Goal: Navigation & Orientation: Find specific page/section

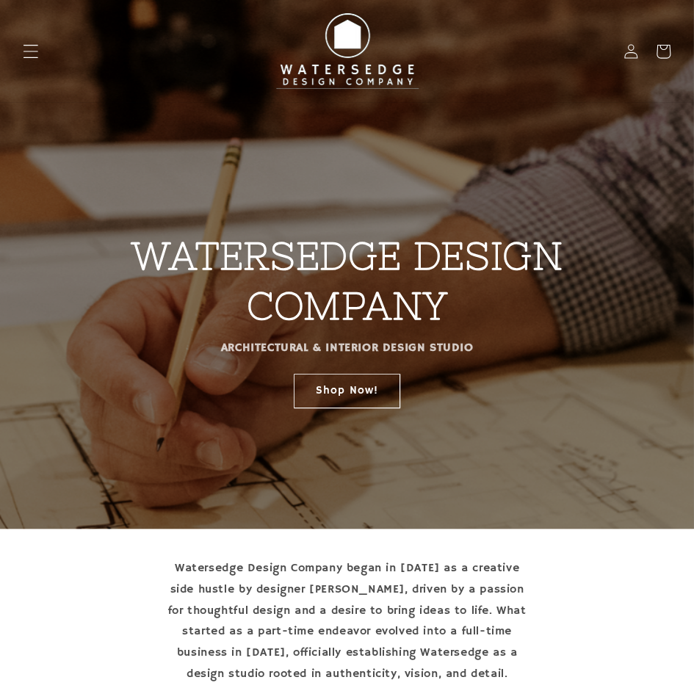
click at [37, 56] on icon "Menu" at bounding box center [30, 50] width 15 height 15
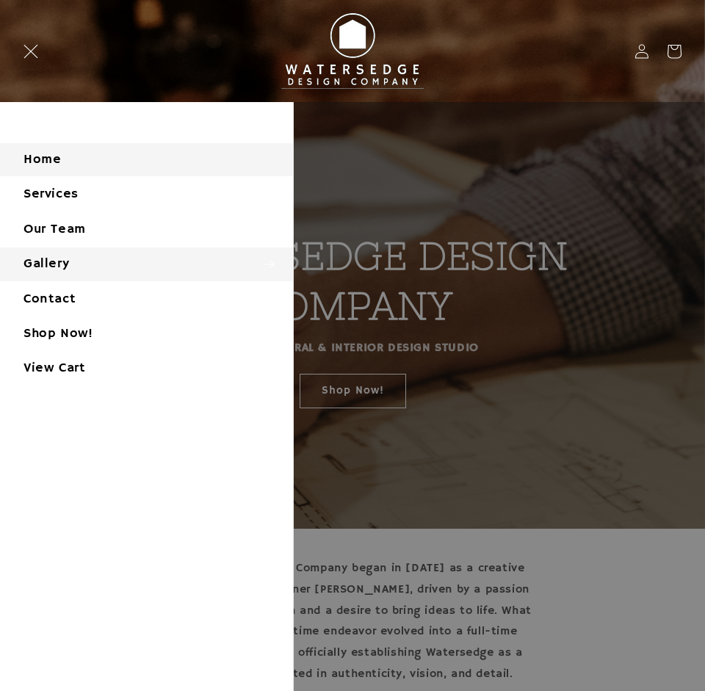
click at [83, 257] on summary "Gallery" at bounding box center [146, 264] width 293 height 33
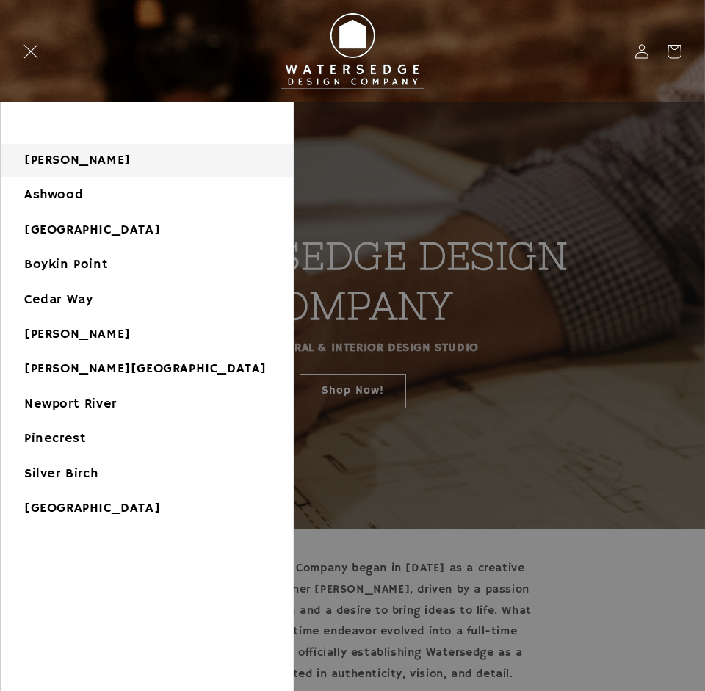
click at [90, 166] on link "[PERSON_NAME]" at bounding box center [147, 160] width 292 height 33
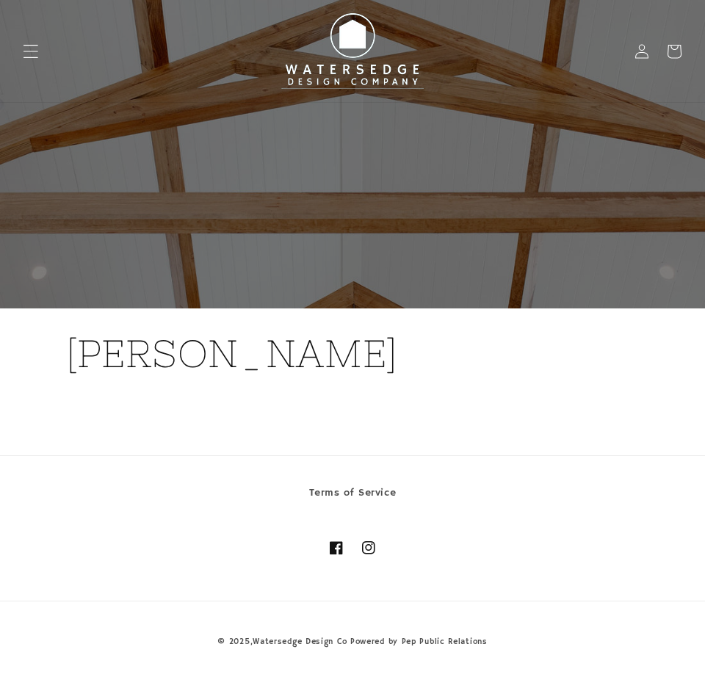
click at [38, 49] on icon "Menu" at bounding box center [30, 50] width 15 height 15
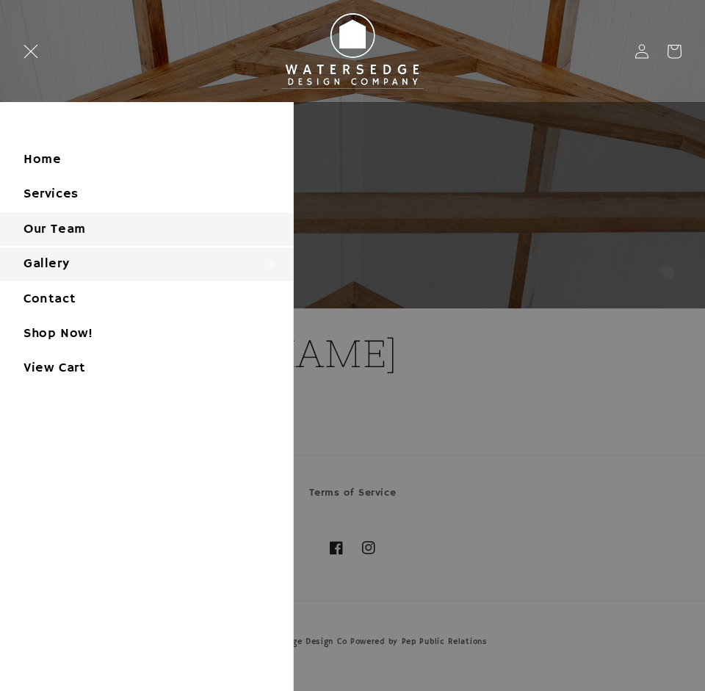
click at [101, 223] on link "Our Team" at bounding box center [146, 229] width 293 height 33
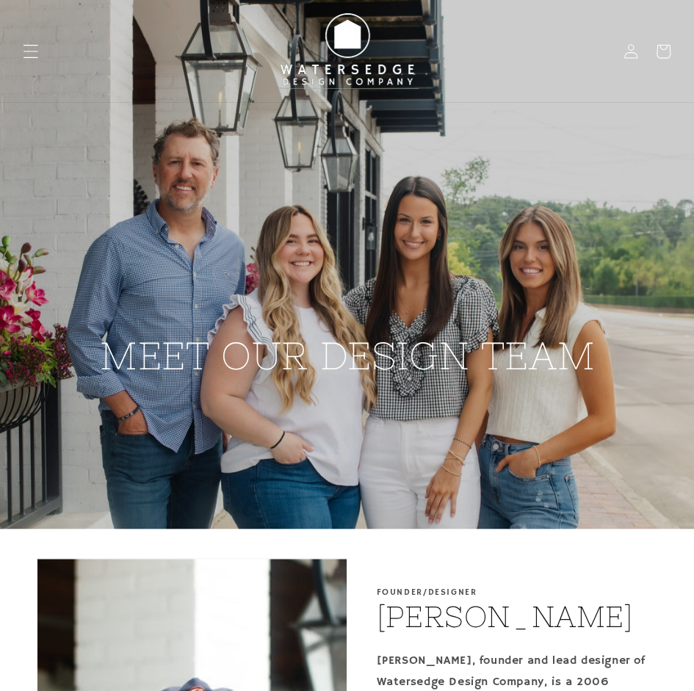
drag, startPoint x: 31, startPoint y: 57, endPoint x: 25, endPoint y: 41, distance: 17.2
click at [25, 41] on span "Menu" at bounding box center [31, 51] width 32 height 32
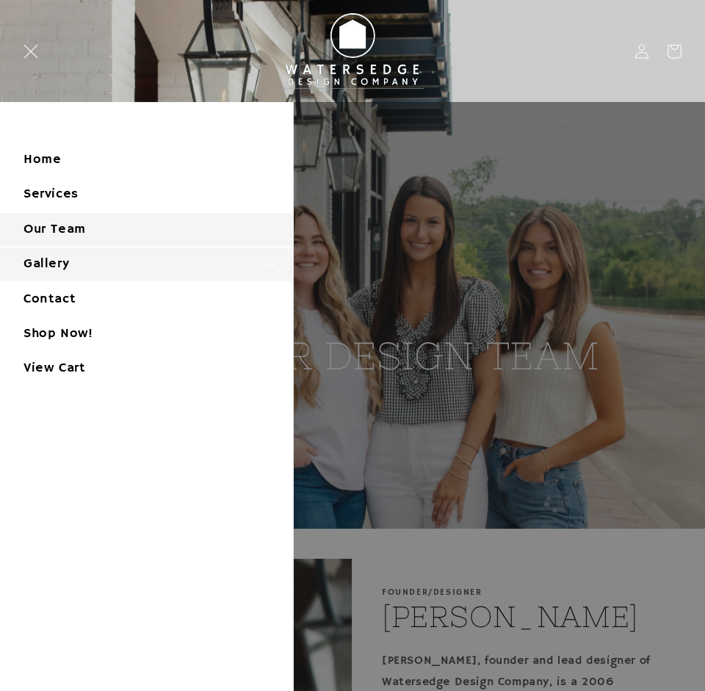
click at [57, 259] on summary "Gallery" at bounding box center [146, 264] width 293 height 33
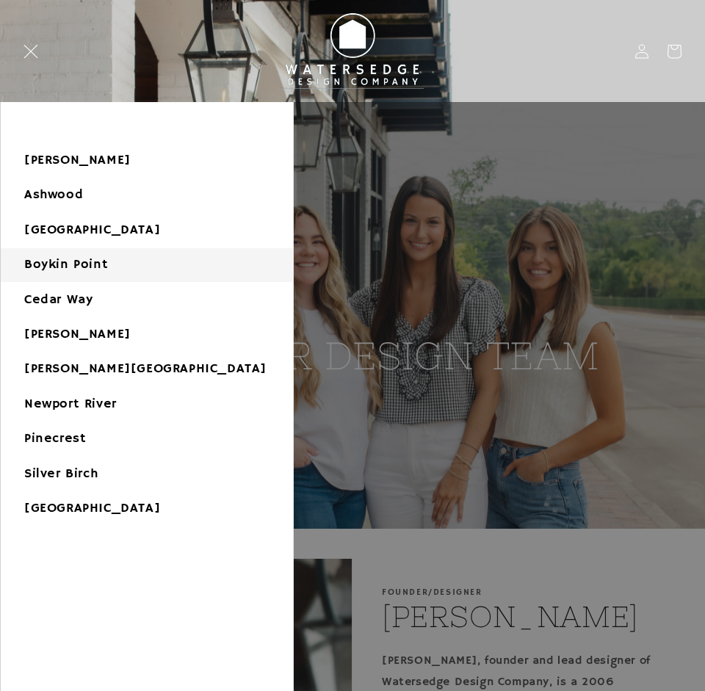
click at [57, 259] on link "Boykin Point" at bounding box center [147, 264] width 292 height 33
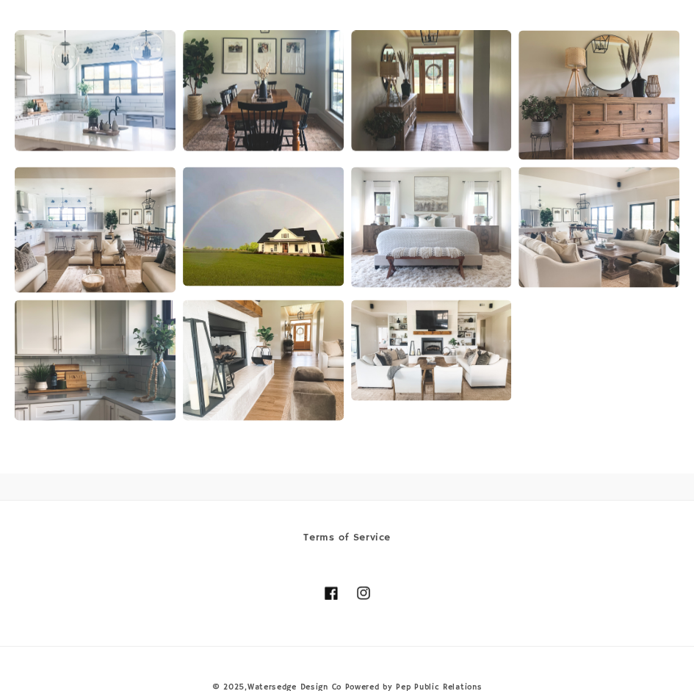
scroll to position [924, 0]
